Goal: Obtain resource: Download file/media

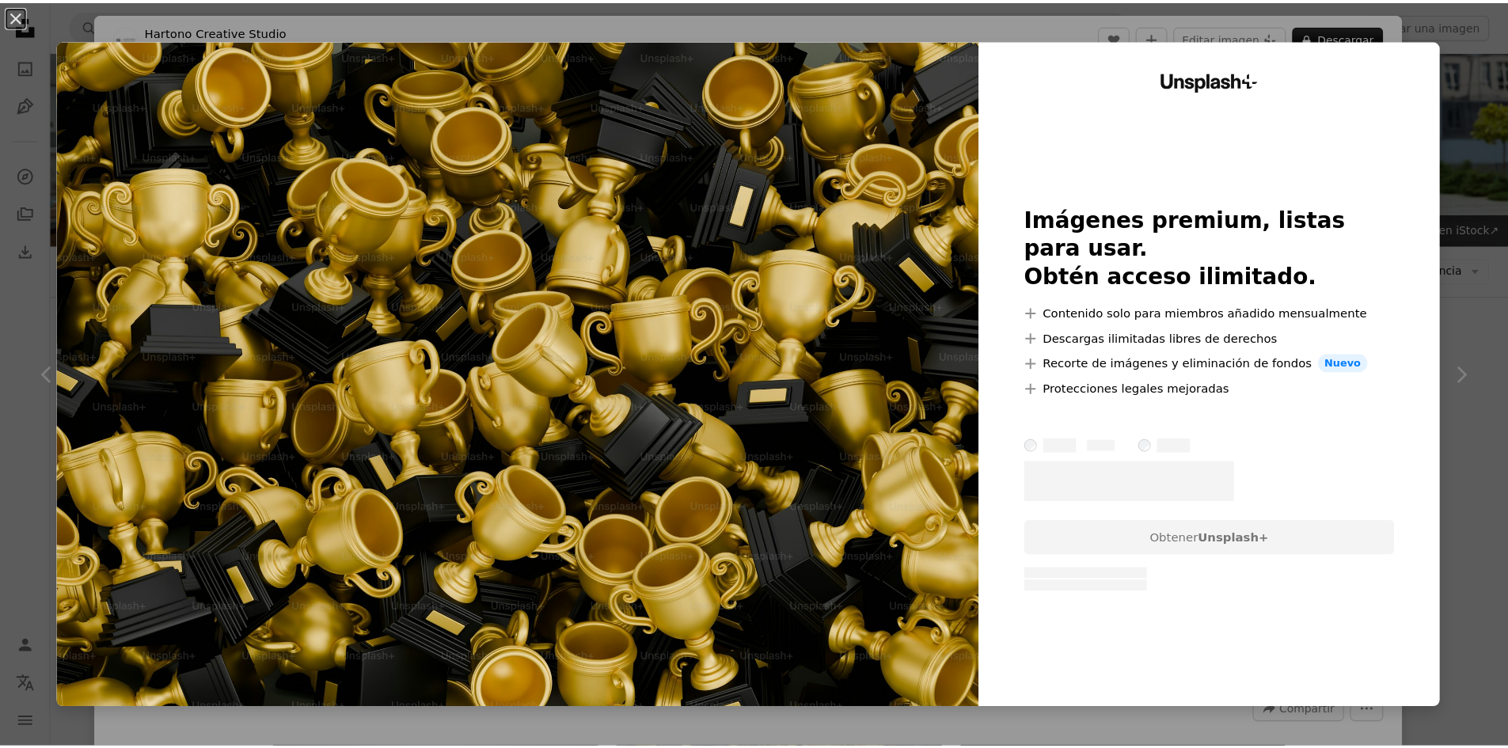
scroll to position [475, 0]
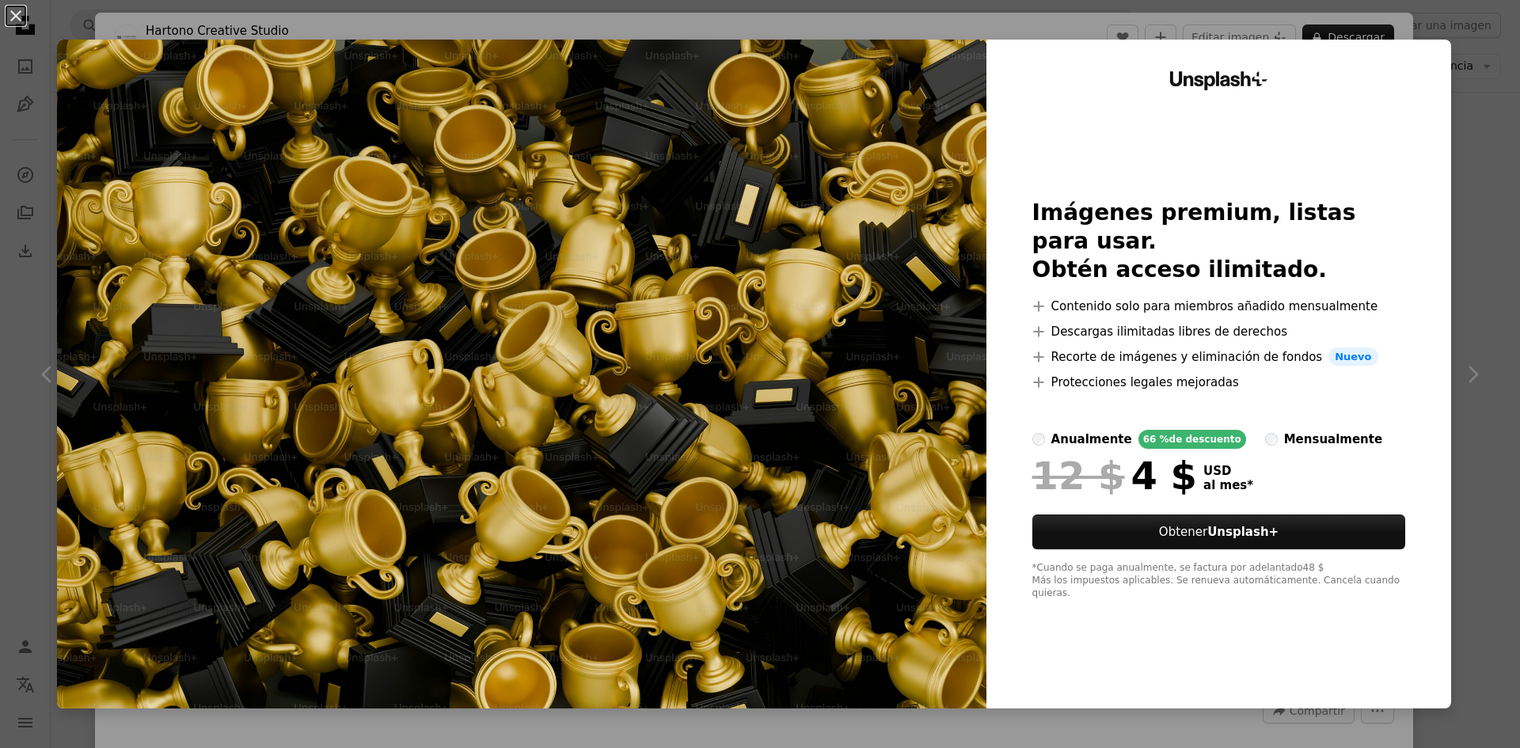
click at [1445, 116] on div "An X shape Unsplash+ Imágenes premium, listas para usar. Obtén acceso ilimitado…" at bounding box center [760, 374] width 1520 height 748
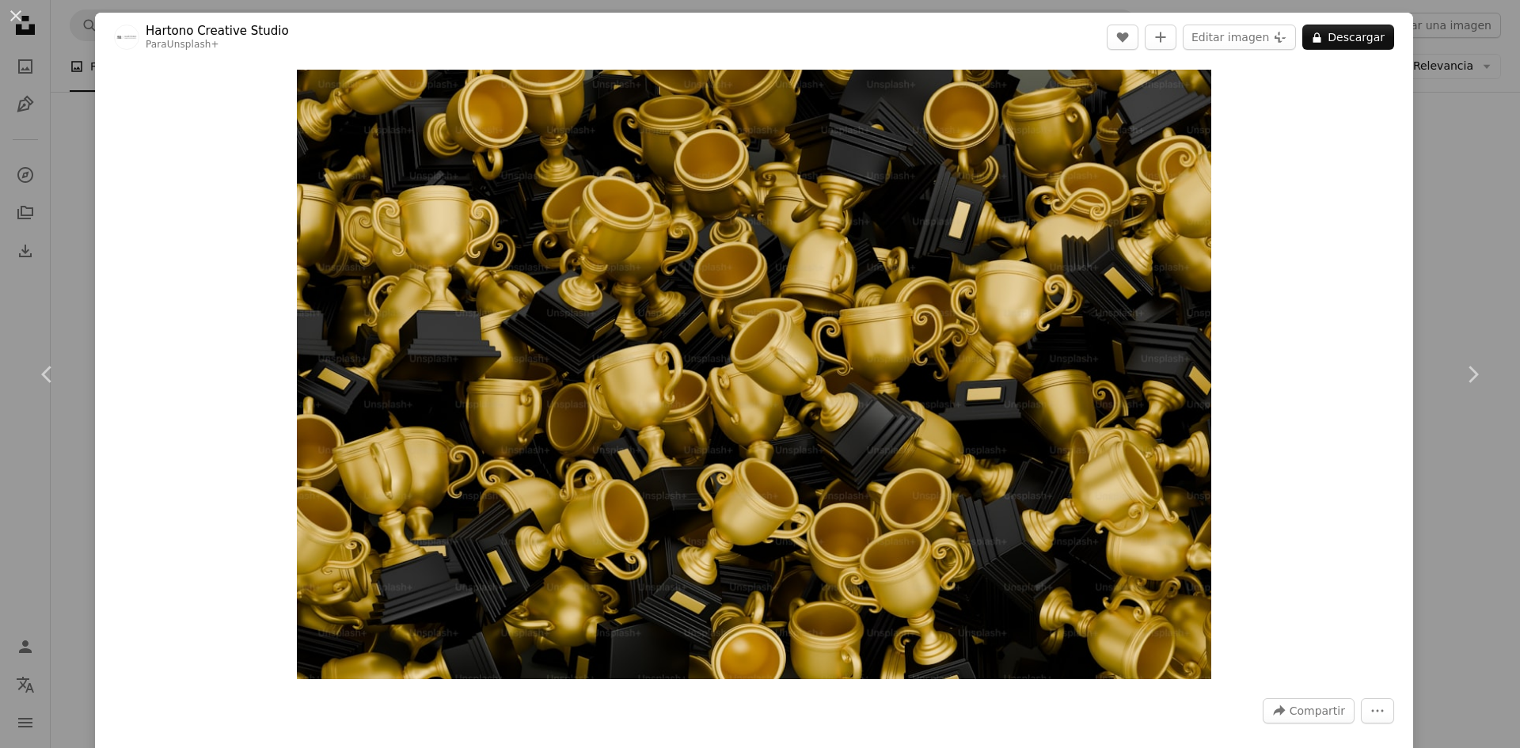
click at [1441, 142] on div "An X shape Chevron left Chevron right [PERSON_NAME] Creative Studio Para Unspla…" at bounding box center [760, 374] width 1520 height 748
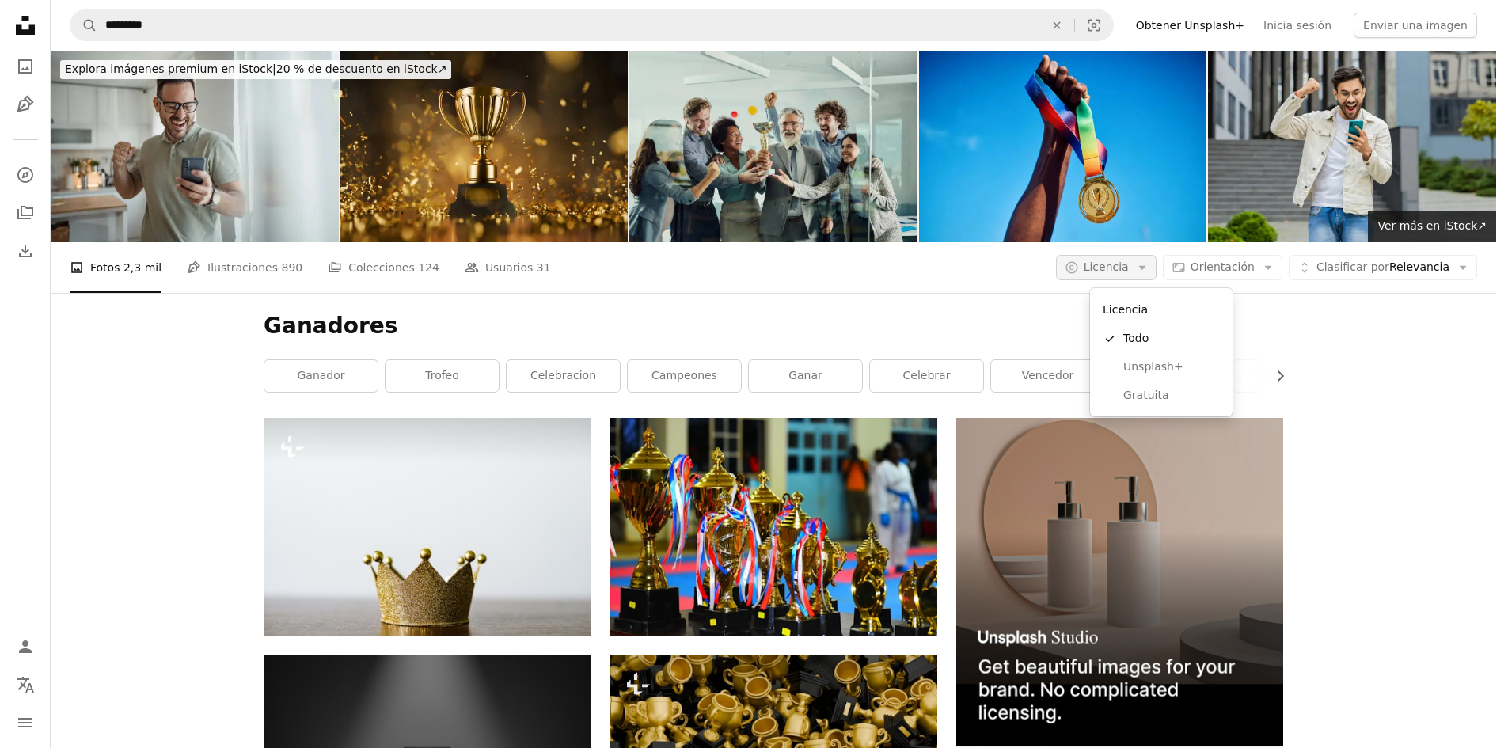
scroll to position [158, 0]
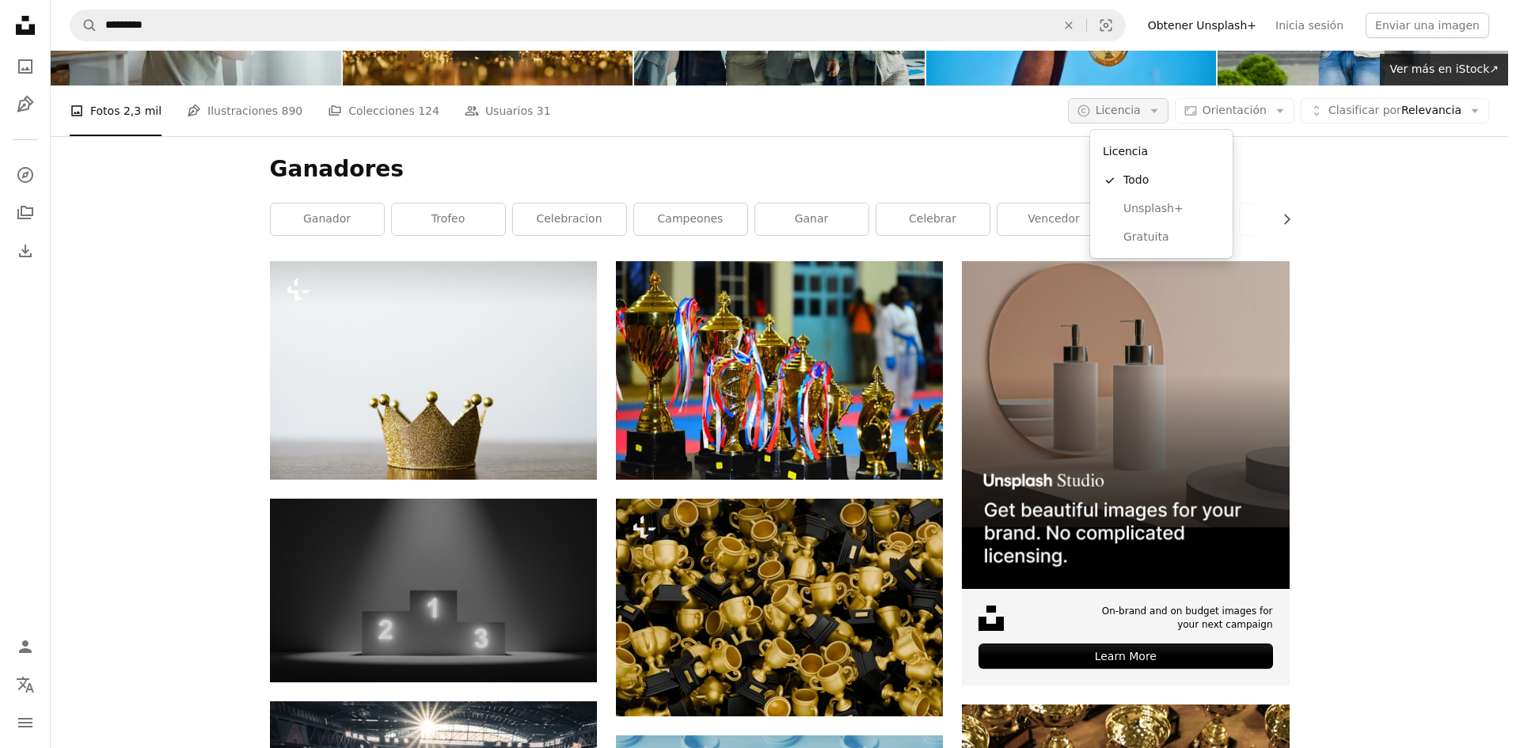
click at [1132, 116] on span "Licencia" at bounding box center [1117, 110] width 45 height 13
click at [1166, 233] on span "Gratuita" at bounding box center [1171, 238] width 97 height 16
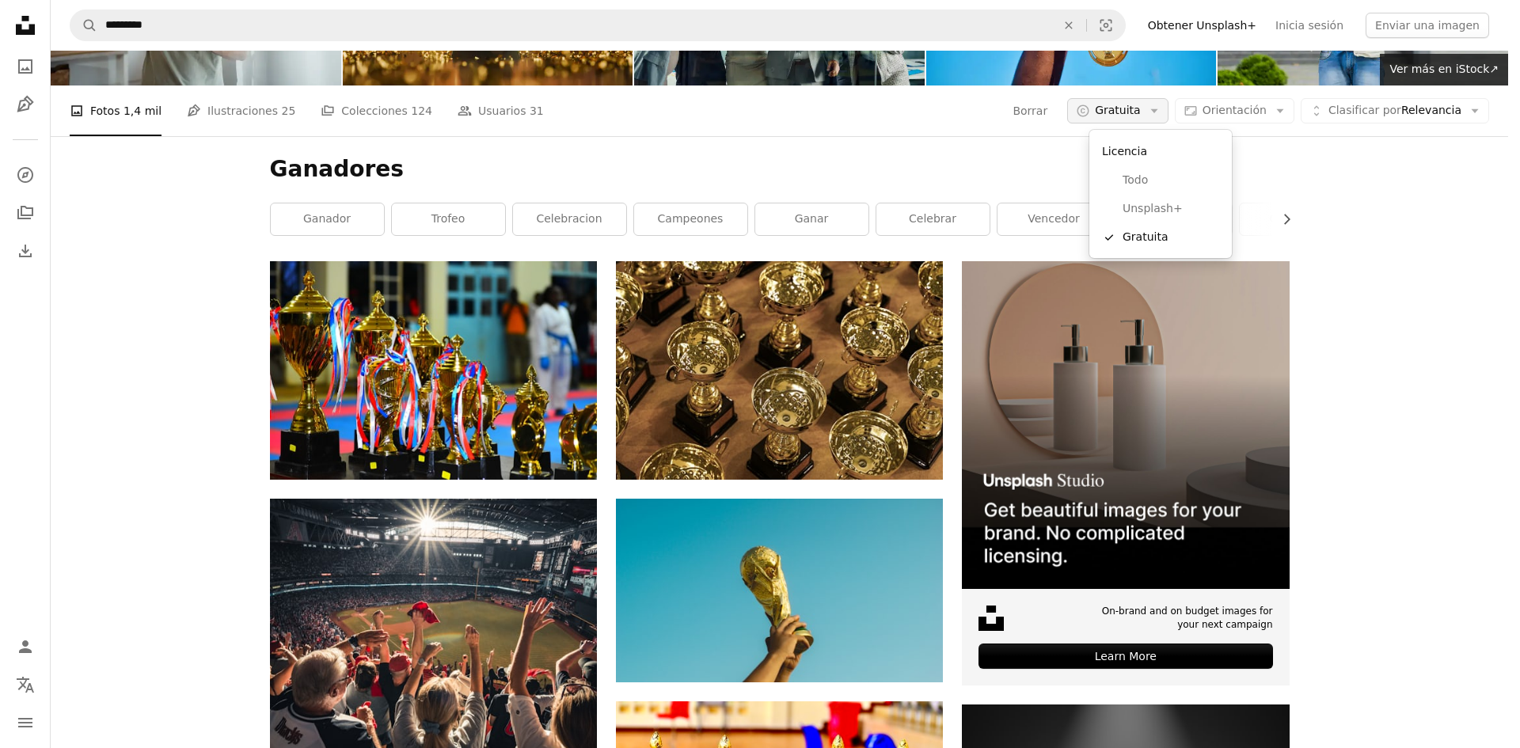
click at [1129, 119] on span "Gratuita" at bounding box center [1118, 111] width 46 height 16
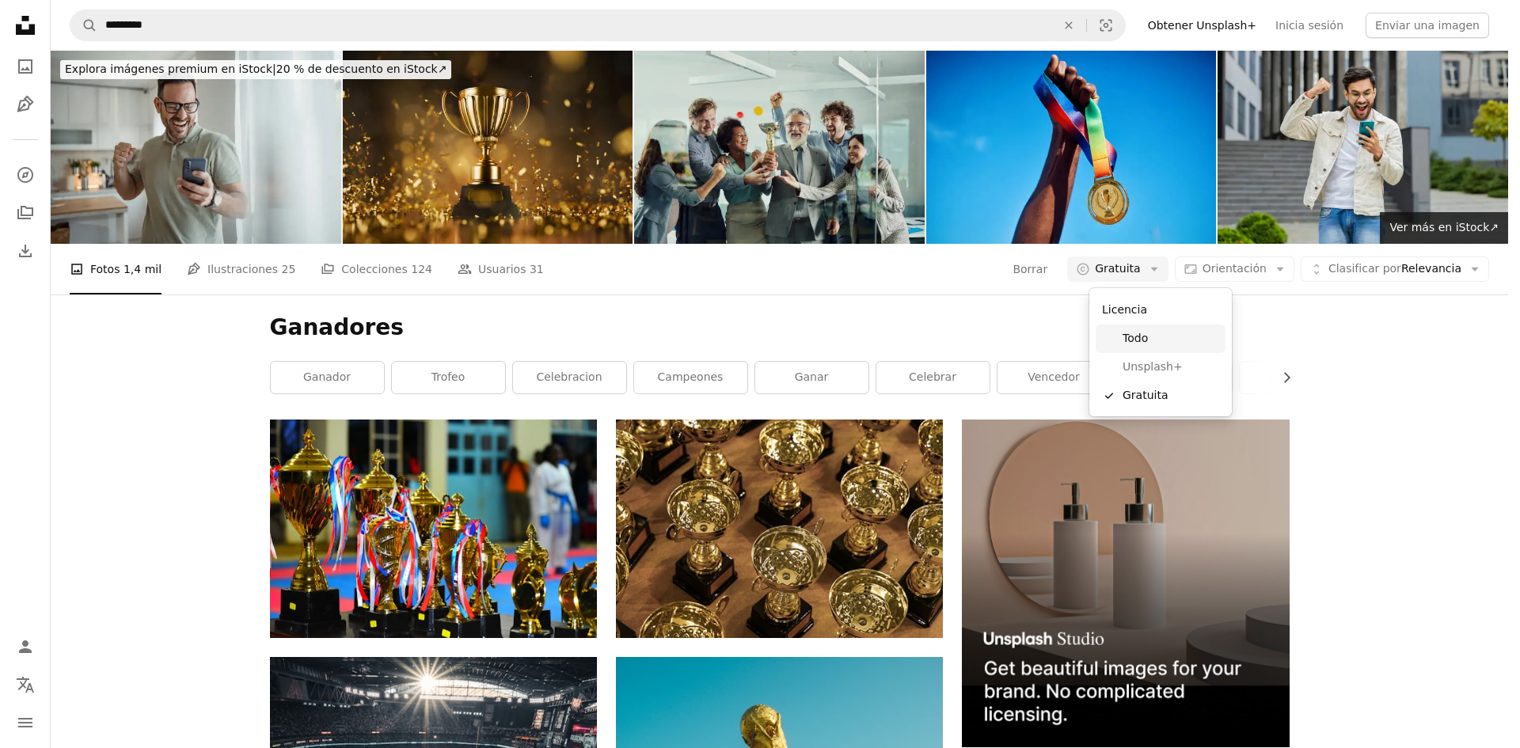
click at [1167, 328] on link "Todo" at bounding box center [1160, 339] width 130 height 28
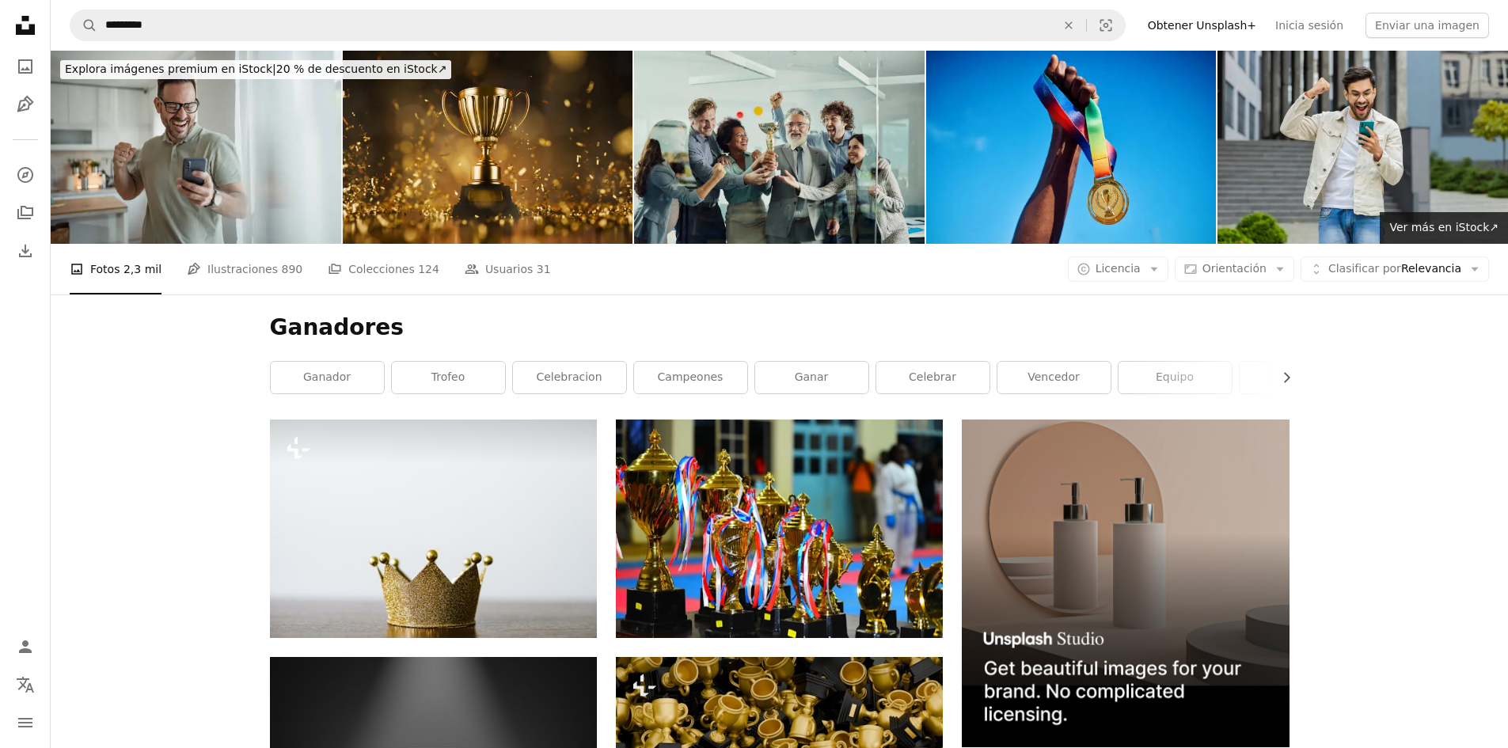
scroll to position [554, 0]
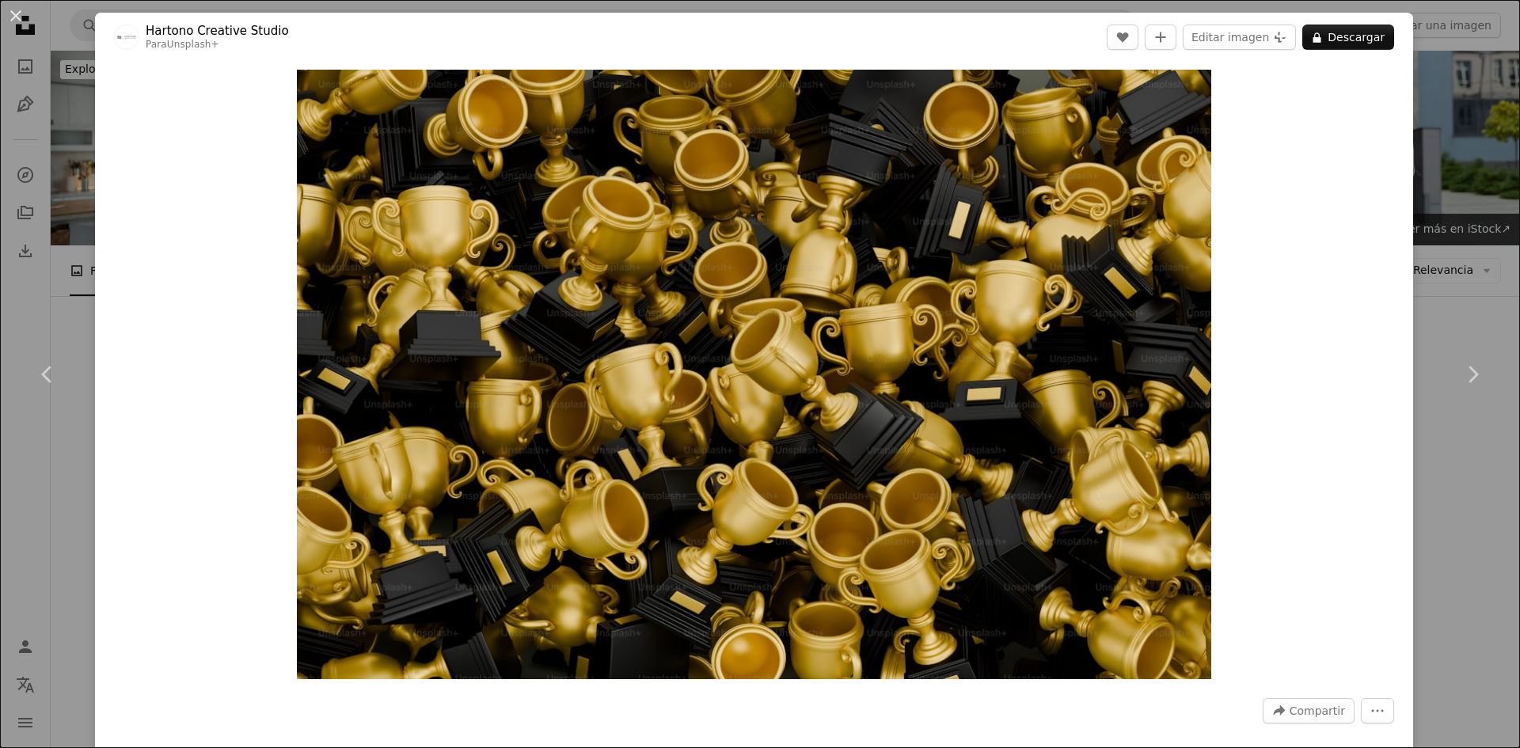
click at [1369, 209] on div "Zoom in" at bounding box center [754, 374] width 1318 height 625
click at [1437, 197] on div "An X shape Chevron left Chevron right [PERSON_NAME] Creative Studio Para Unspla…" at bounding box center [760, 374] width 1520 height 748
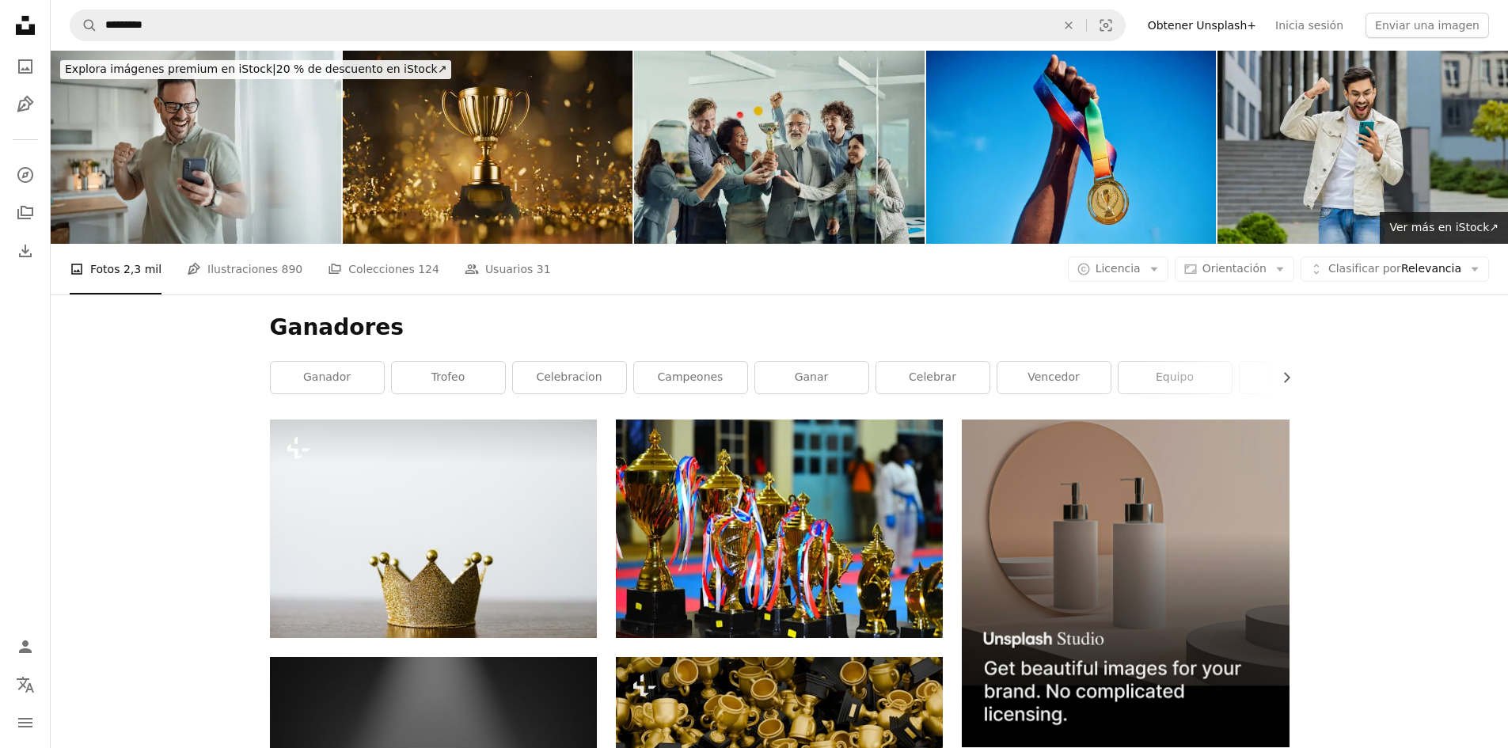
click at [1057, 419] on div "–– ––– ––– –– ––– – ––– ––– –––– – – –– ––– – – ––– –– –– –––– –– On-brand and …" at bounding box center [1125, 631] width 327 height 424
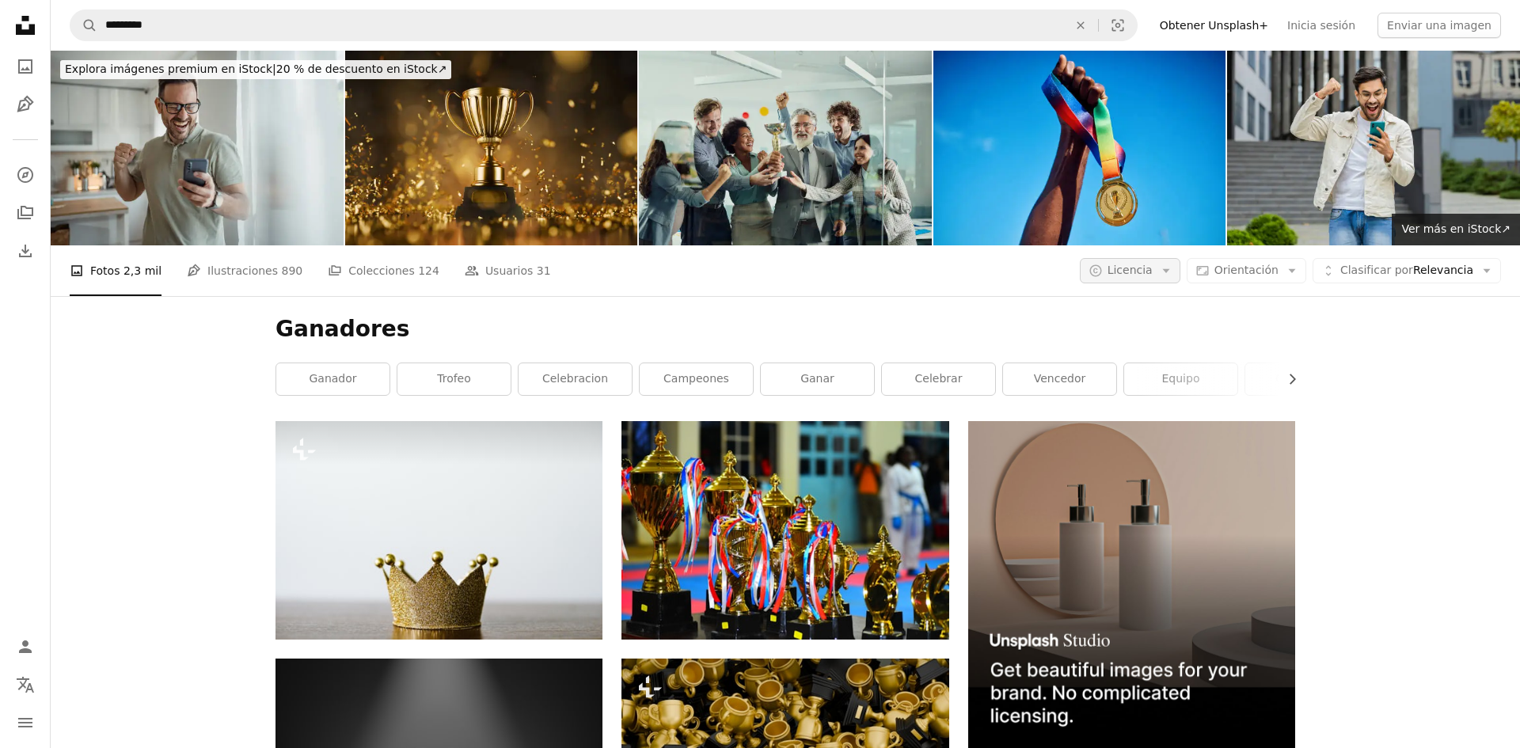
click at [1169, 269] on icon "button" at bounding box center [1165, 271] width 7 height 4
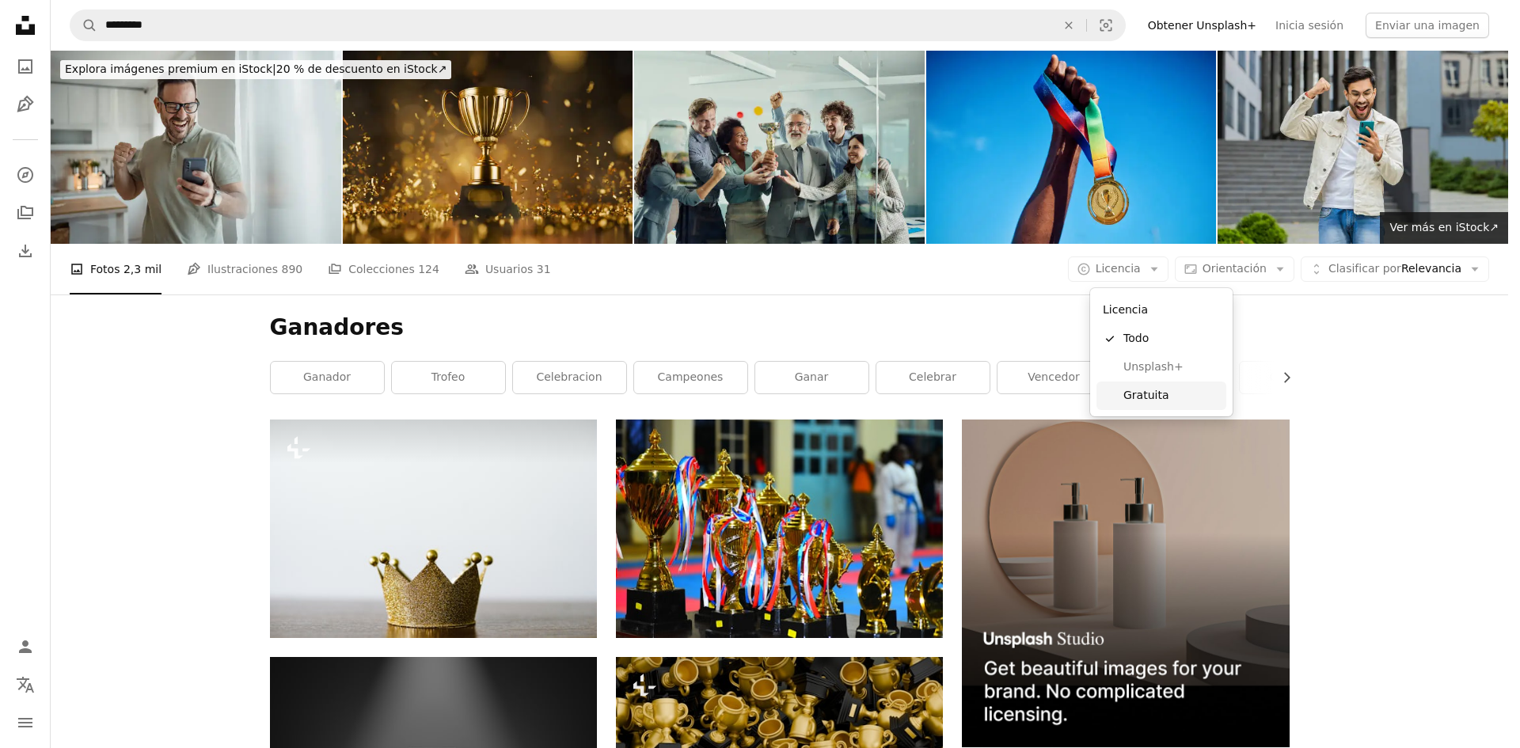
click at [1160, 402] on span "Gratuita" at bounding box center [1171, 396] width 97 height 16
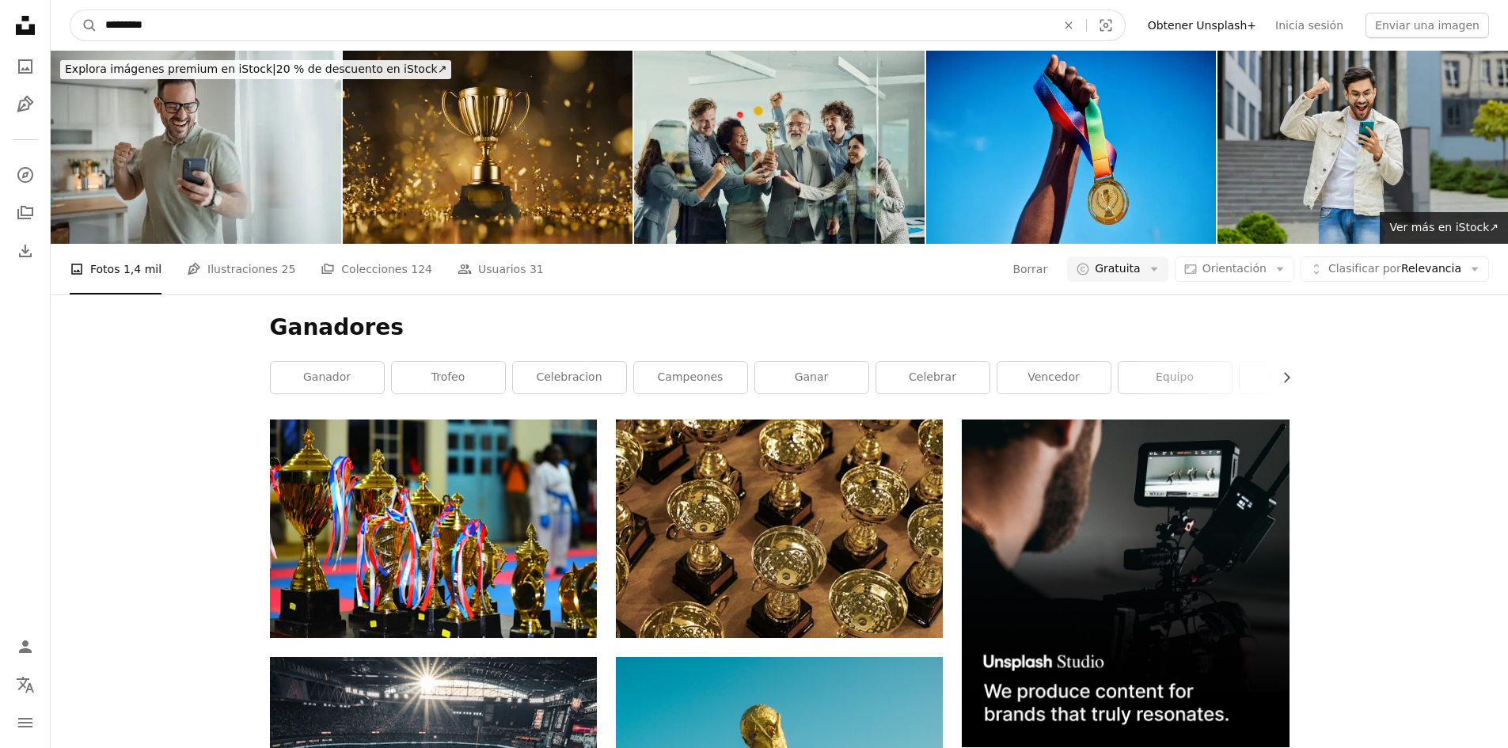
drag, startPoint x: 161, startPoint y: 19, endPoint x: 131, endPoint y: 17, distance: 31.0
click at [131, 17] on input "*********" at bounding box center [574, 25] width 954 height 30
type input "*****"
click button "A magnifying glass" at bounding box center [83, 25] width 27 height 30
